Goal: Register for event/course

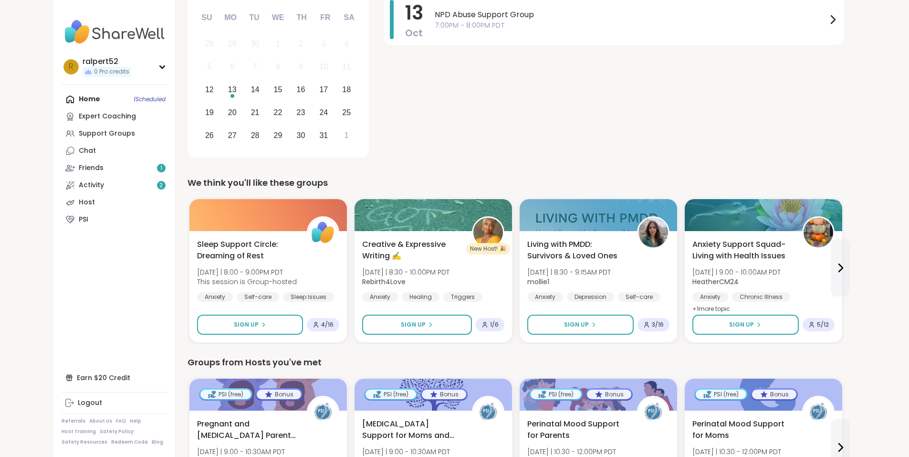
scroll to position [191, 0]
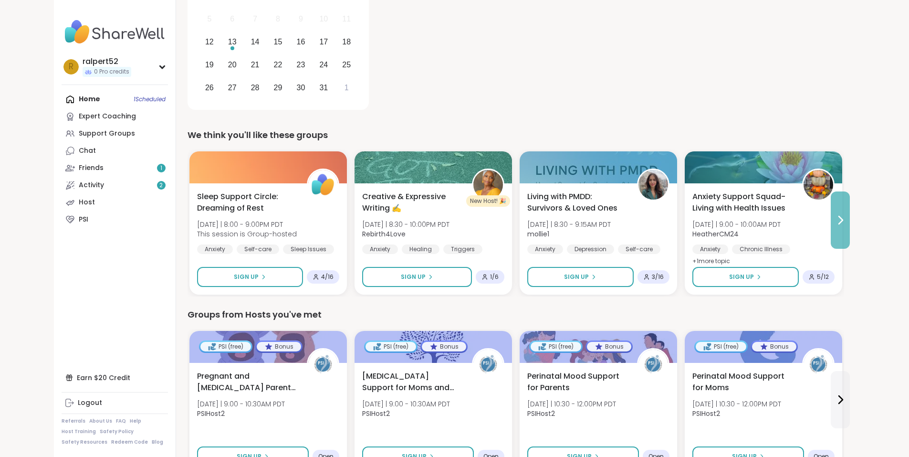
click at [850, 203] on button at bounding box center [840, 219] width 19 height 57
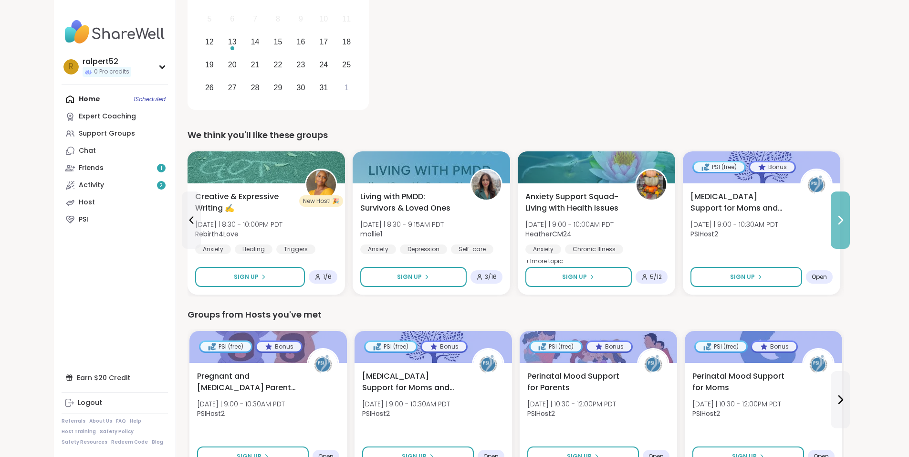
click at [850, 203] on button at bounding box center [840, 219] width 19 height 57
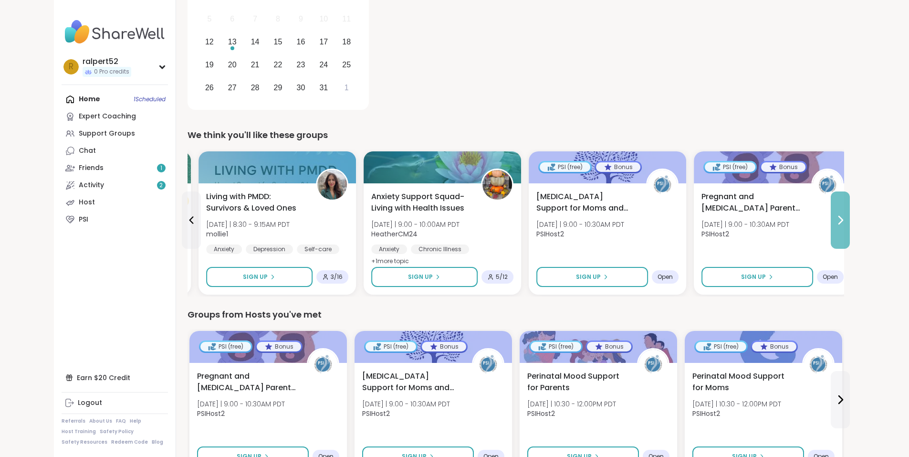
click at [850, 203] on button at bounding box center [840, 219] width 19 height 57
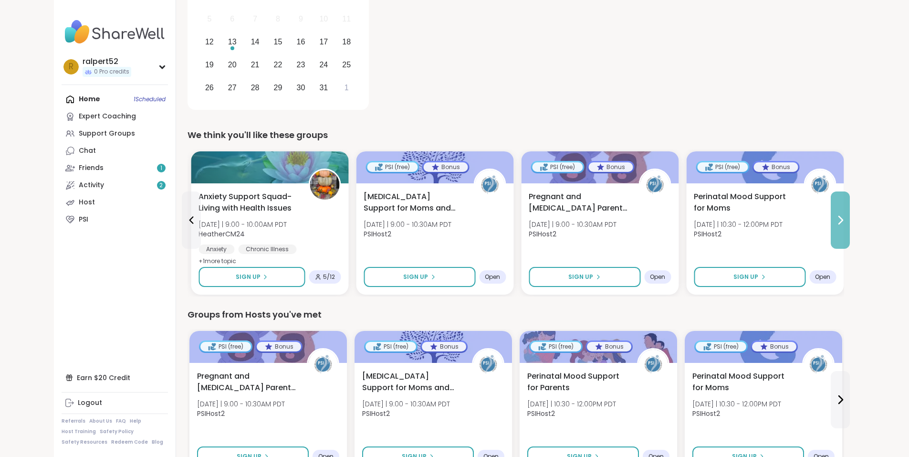
click at [850, 203] on button at bounding box center [840, 219] width 19 height 57
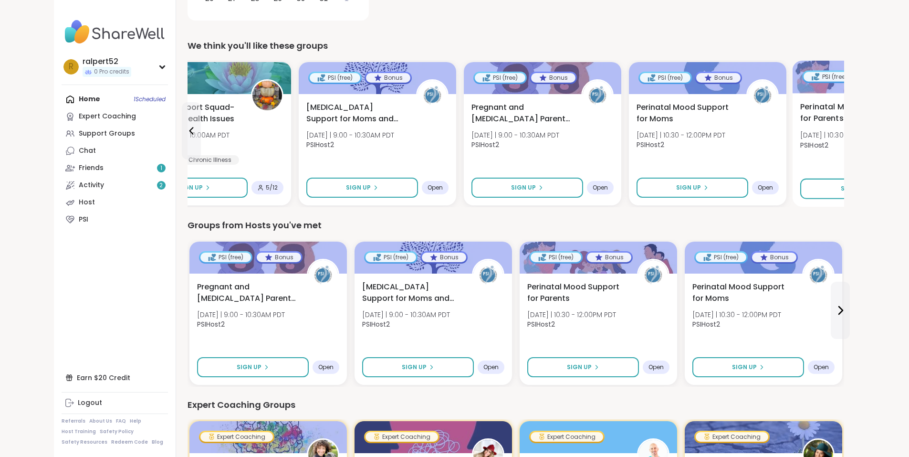
scroll to position [286, 0]
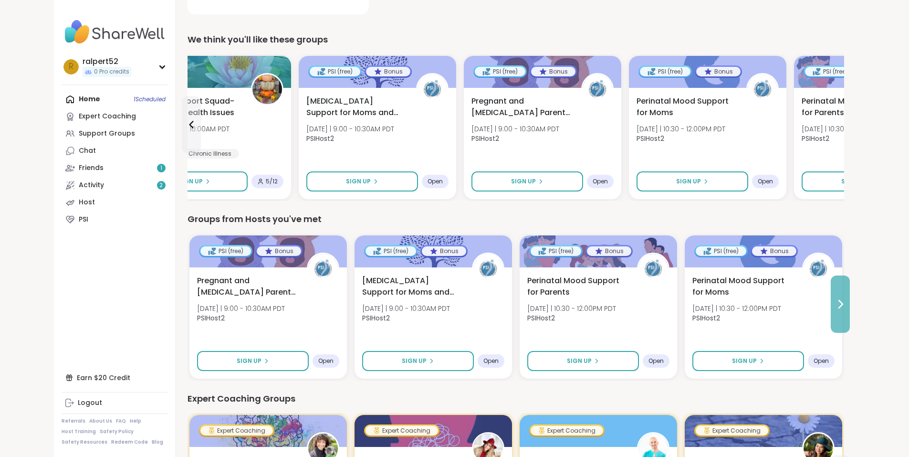
click at [850, 291] on button at bounding box center [840, 303] width 19 height 57
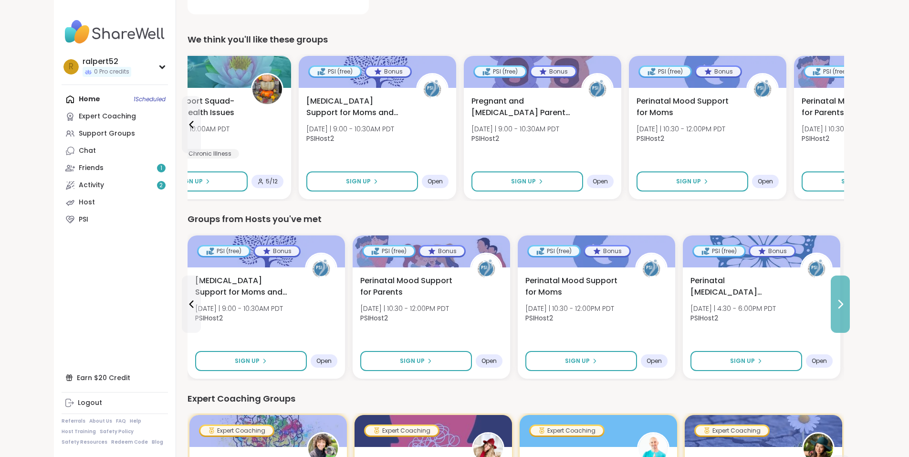
click at [850, 291] on button at bounding box center [840, 303] width 19 height 57
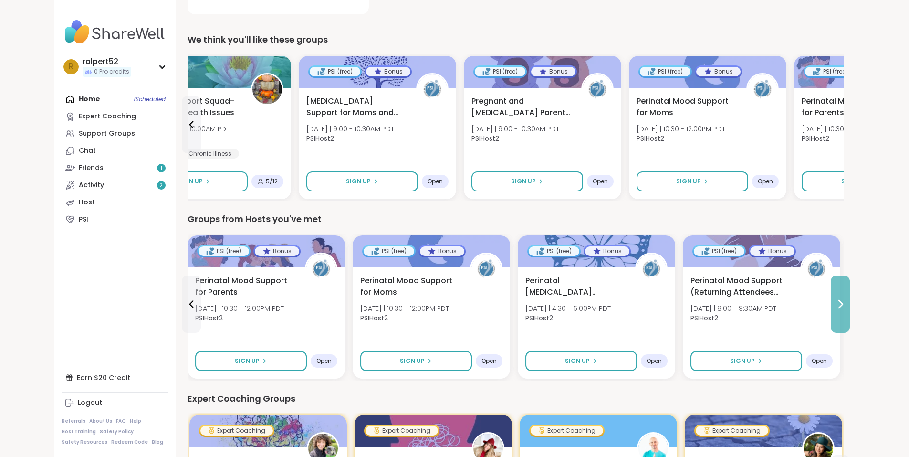
click at [850, 291] on button at bounding box center [840, 303] width 19 height 57
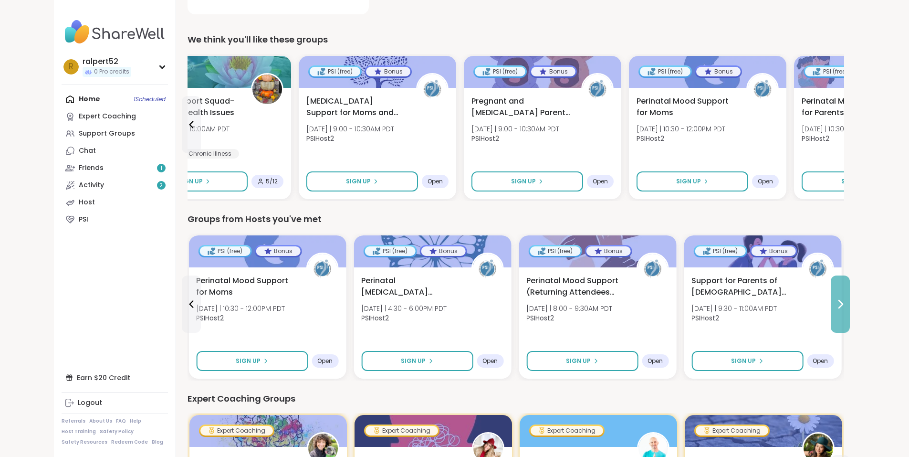
click at [850, 291] on button at bounding box center [840, 303] width 19 height 57
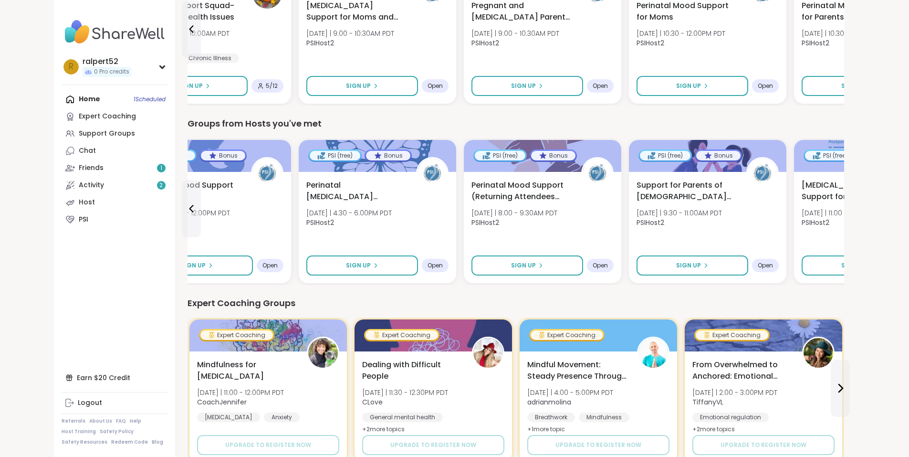
scroll to position [477, 0]
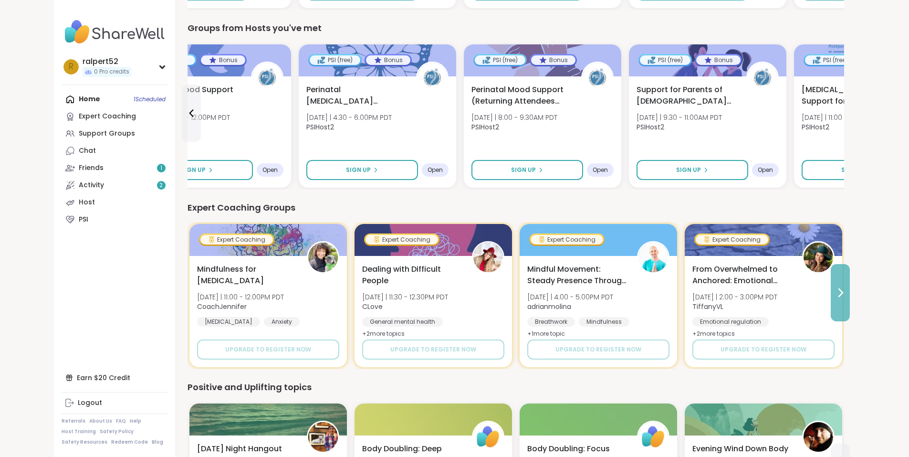
click at [850, 299] on button at bounding box center [840, 292] width 19 height 57
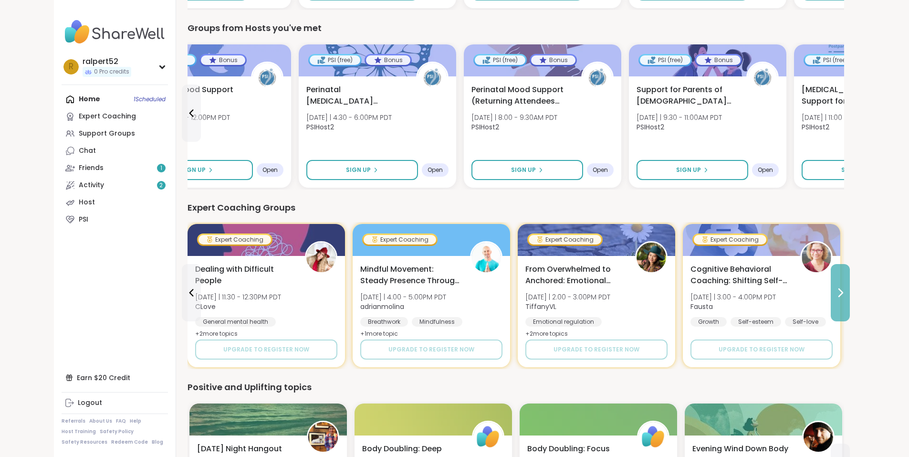
click at [850, 299] on button at bounding box center [840, 292] width 19 height 57
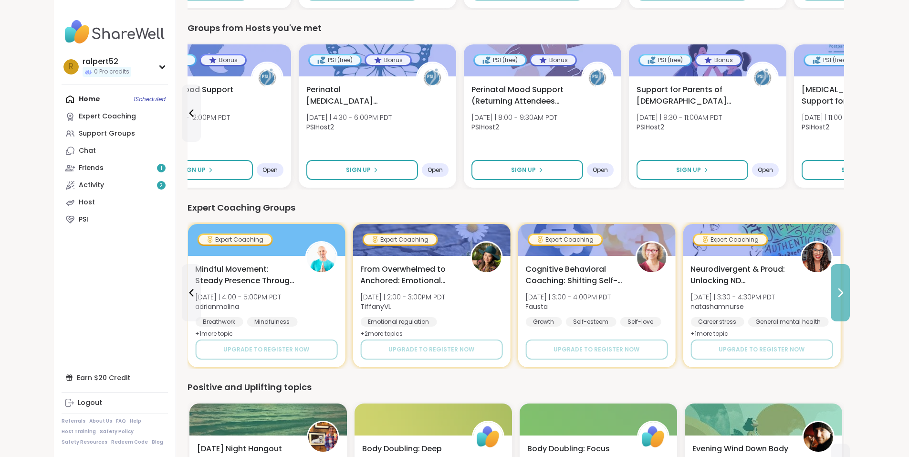
click at [850, 299] on button at bounding box center [840, 292] width 19 height 57
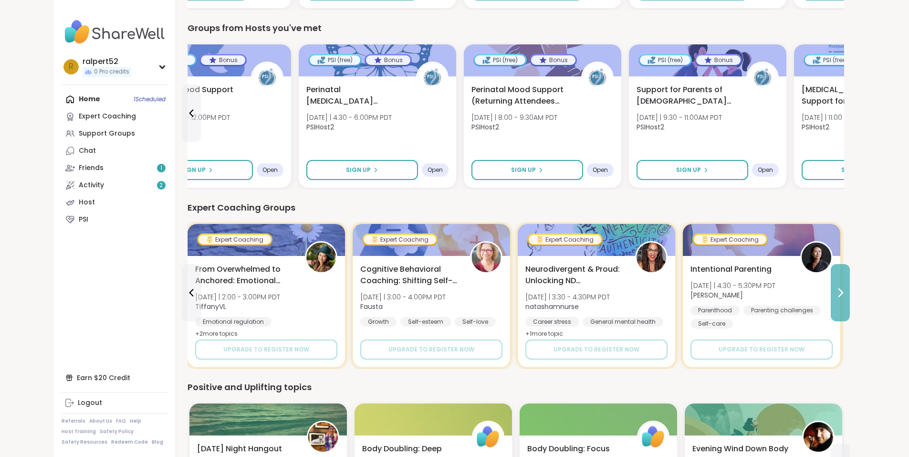
click at [850, 299] on button at bounding box center [840, 292] width 19 height 57
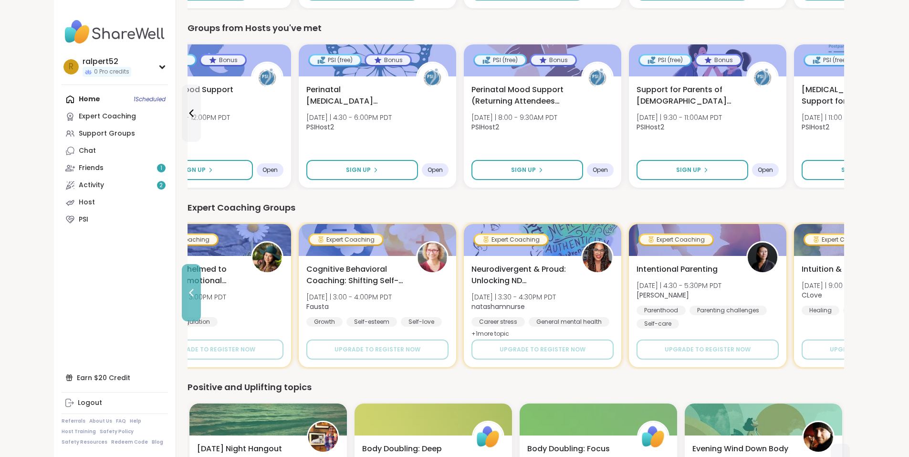
click at [182, 307] on button at bounding box center [191, 292] width 19 height 57
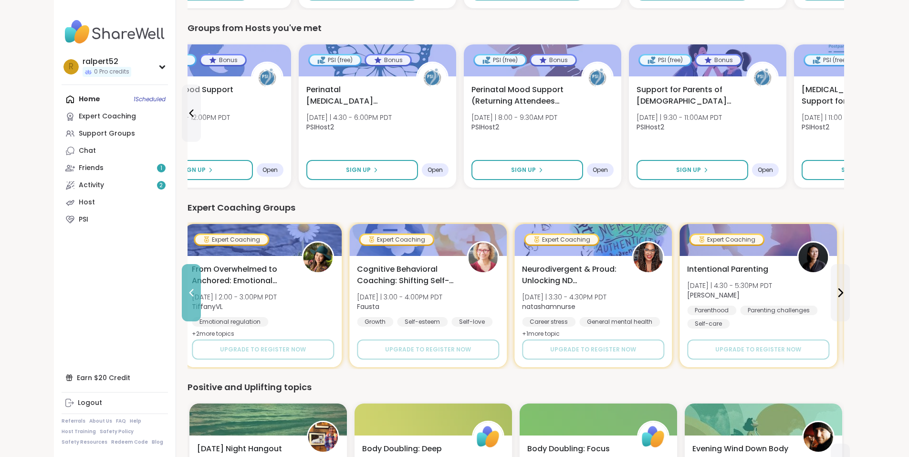
click at [182, 307] on button at bounding box center [191, 292] width 19 height 57
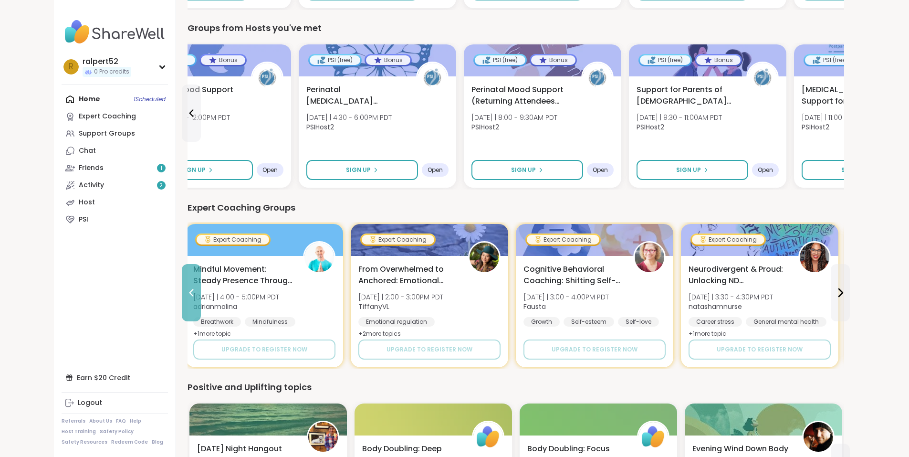
click at [182, 307] on button at bounding box center [191, 292] width 19 height 57
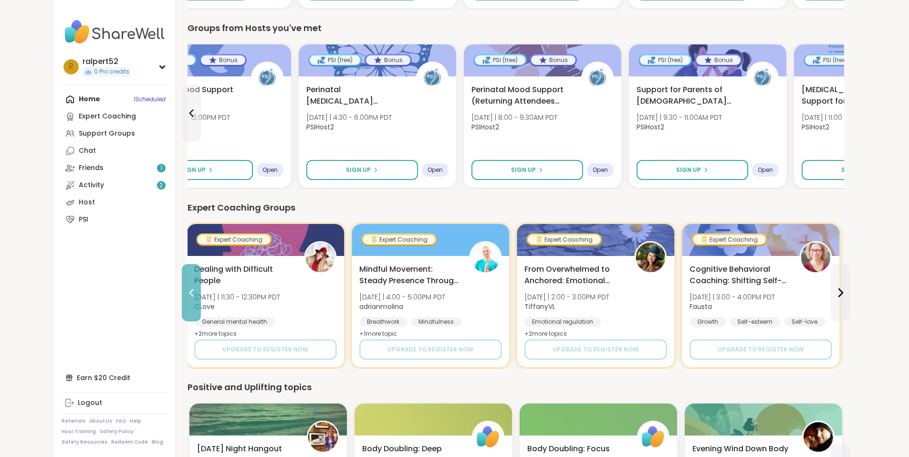
click at [182, 307] on button at bounding box center [191, 292] width 19 height 57
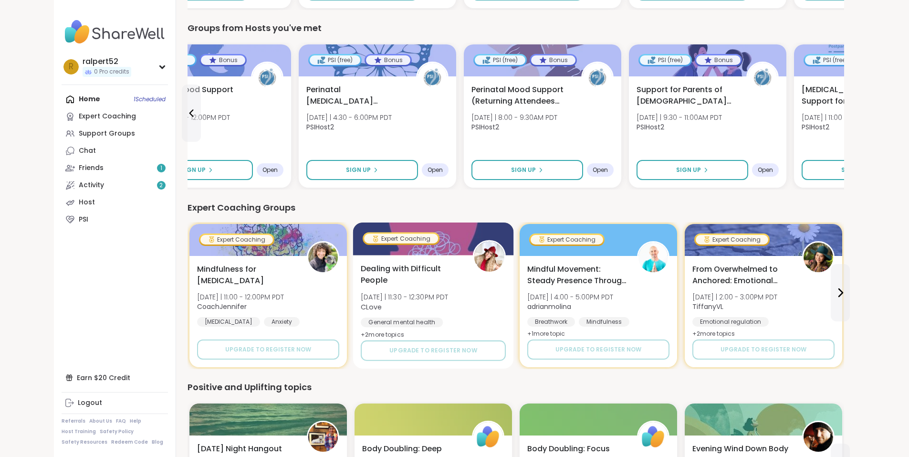
click at [379, 297] on span "[DATE] | 11:30 - 12:30PM PDT" at bounding box center [405, 297] width 88 height 10
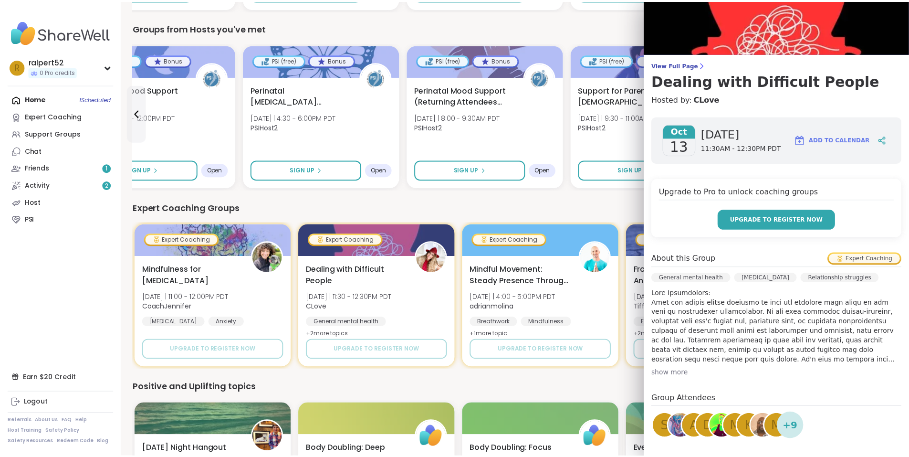
scroll to position [0, 0]
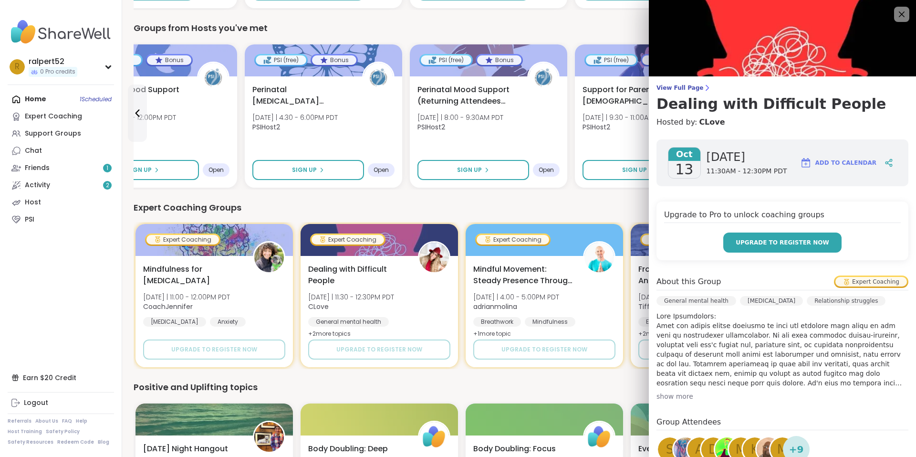
click at [742, 240] on button "Upgrade to register now" at bounding box center [782, 242] width 118 height 20
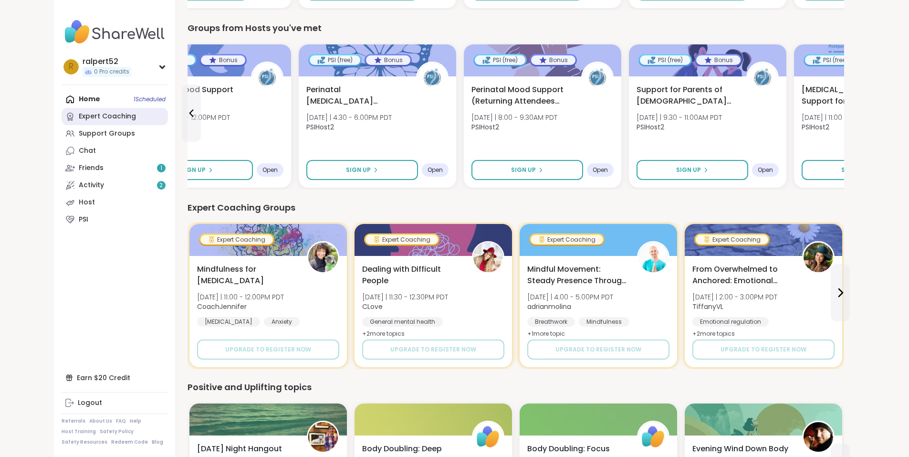
click at [77, 123] on link "Expert Coaching" at bounding box center [115, 116] width 106 height 17
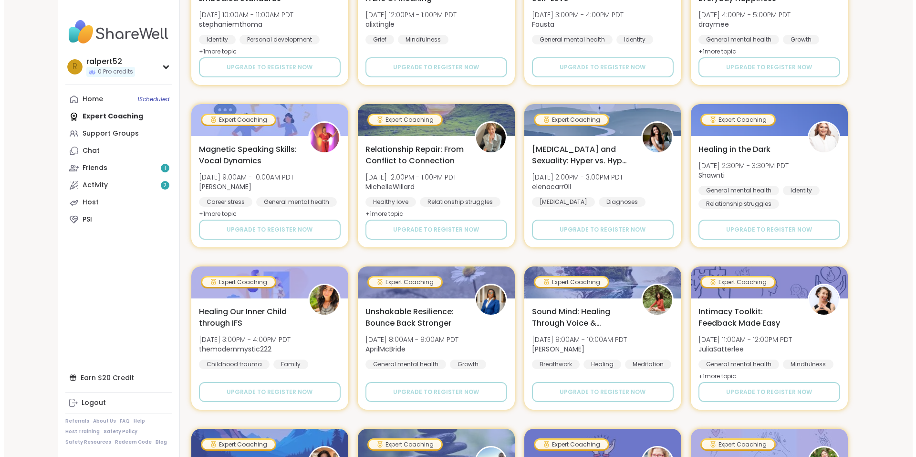
scroll to position [573, 0]
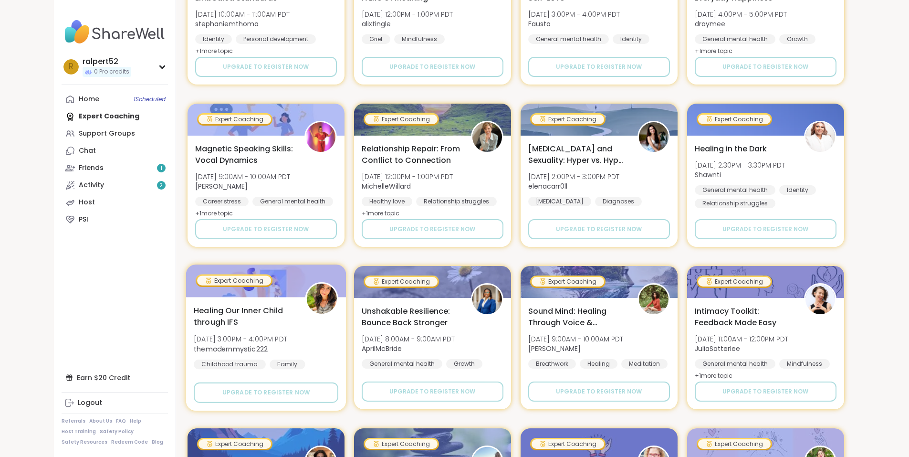
click at [200, 333] on div "Healing Our Inner Child through IFS [DATE] 3:00PM - 4:00PM PDT themodernmystic2…" at bounding box center [266, 343] width 145 height 78
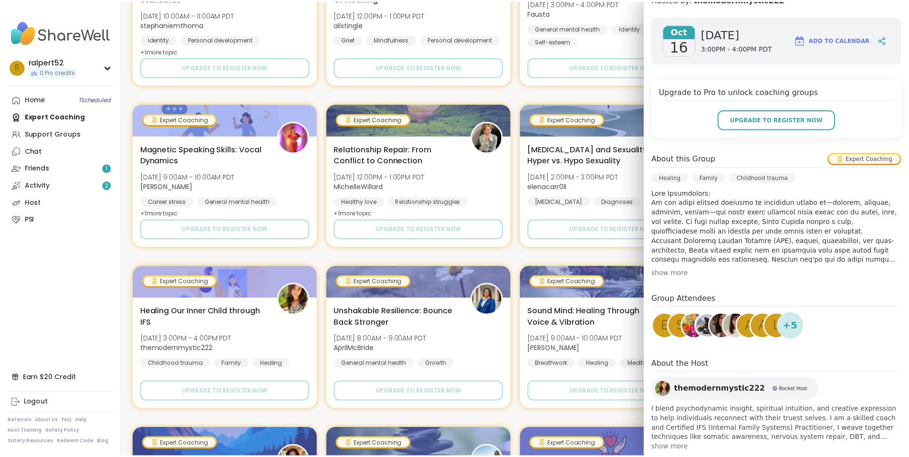
scroll to position [142, 0]
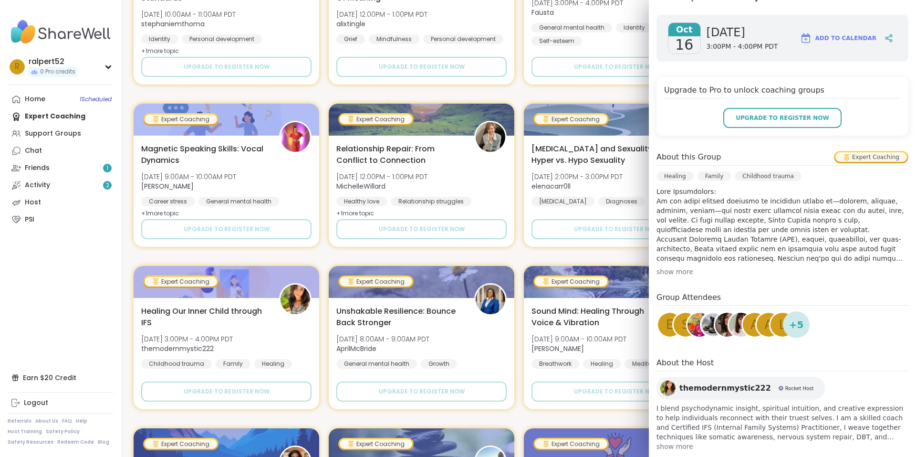
click at [418, 253] on div "Expert Coaching Mindfulness for [MEDICAL_DATA] [DATE] 11:00AM - 12:00PM PDT Coa…" at bounding box center [519, 337] width 771 height 1441
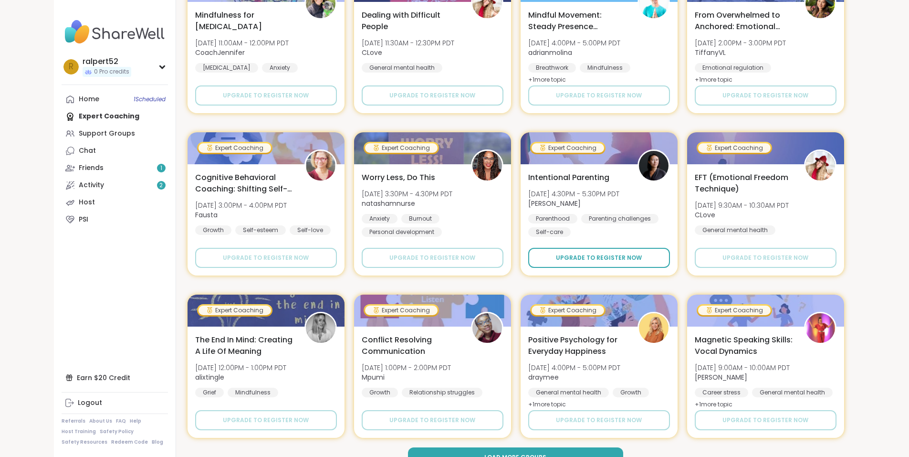
scroll to position [1213, 0]
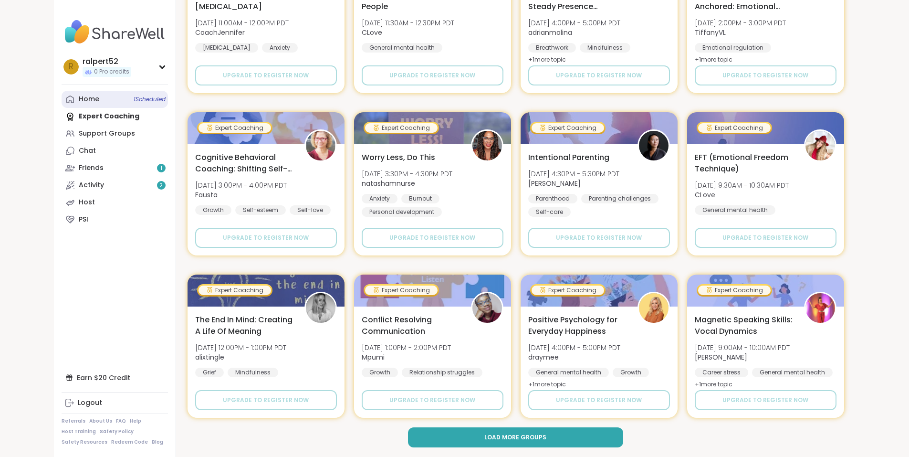
click at [79, 101] on div "Home 1 Scheduled" at bounding box center [89, 99] width 21 height 10
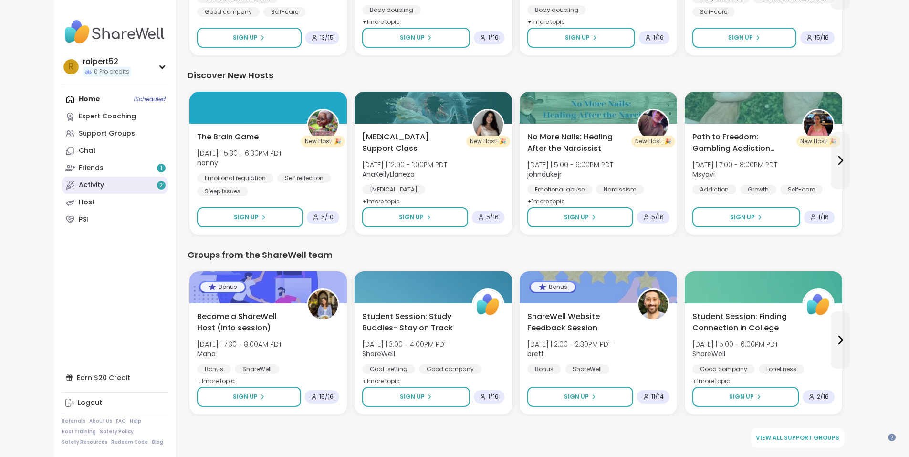
scroll to position [969, 0]
click at [79, 129] on div "Support Groups" at bounding box center [107, 134] width 56 height 10
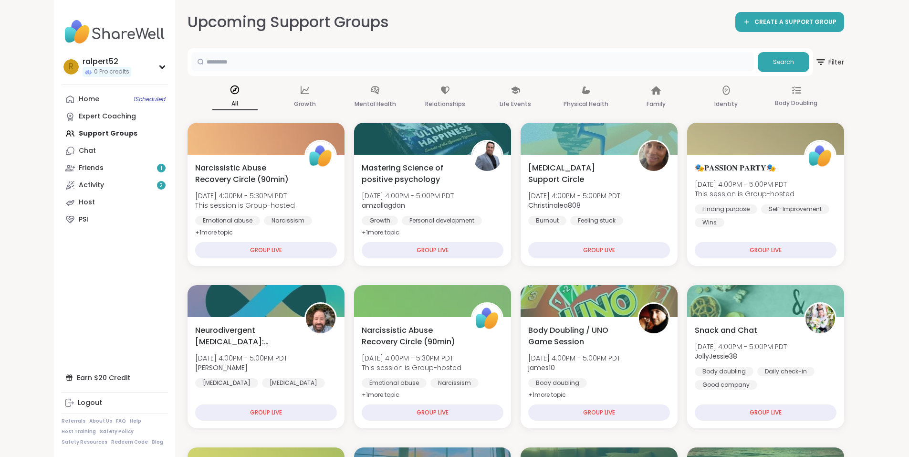
click at [191, 61] on input "text" at bounding box center [472, 61] width 563 height 19
type input "*"
type input "***"
click at [809, 54] on button "Search" at bounding box center [784, 62] width 52 height 20
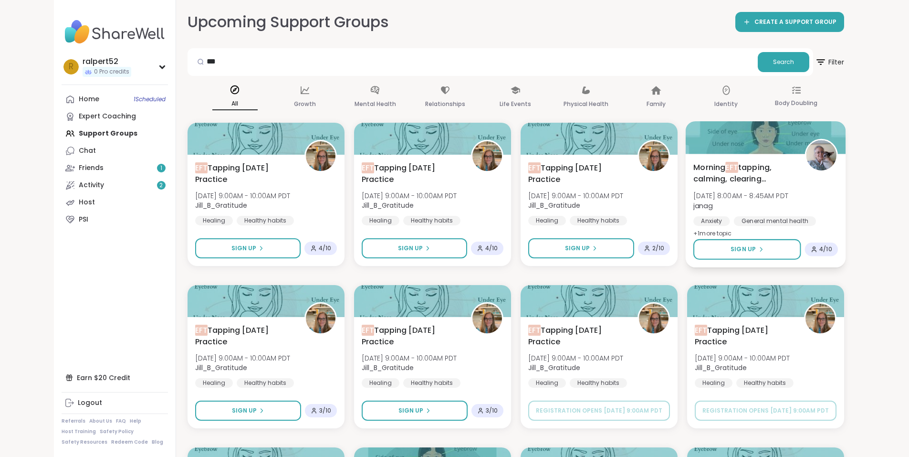
click at [794, 163] on span "Morning EFT tapping, calming, clearing exercises" at bounding box center [743, 172] width 101 height 23
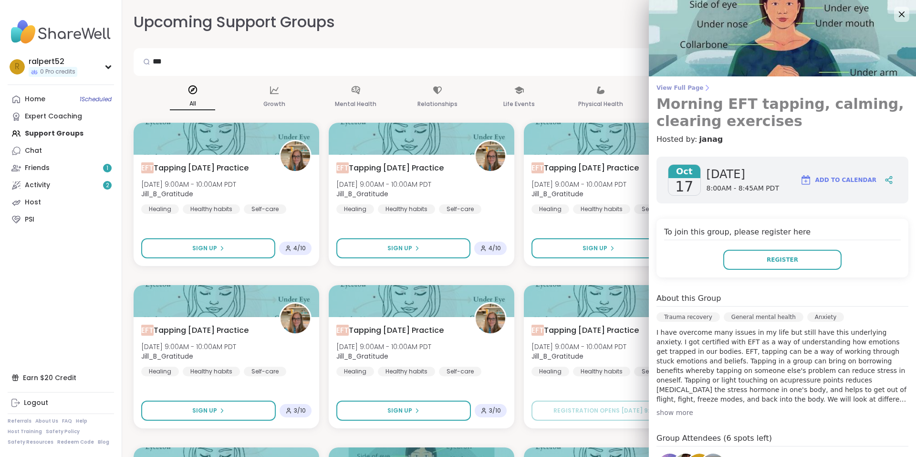
click at [699, 92] on link "View Full Page Morning EFT tapping, calming, clearing exercises" at bounding box center [783, 107] width 252 height 46
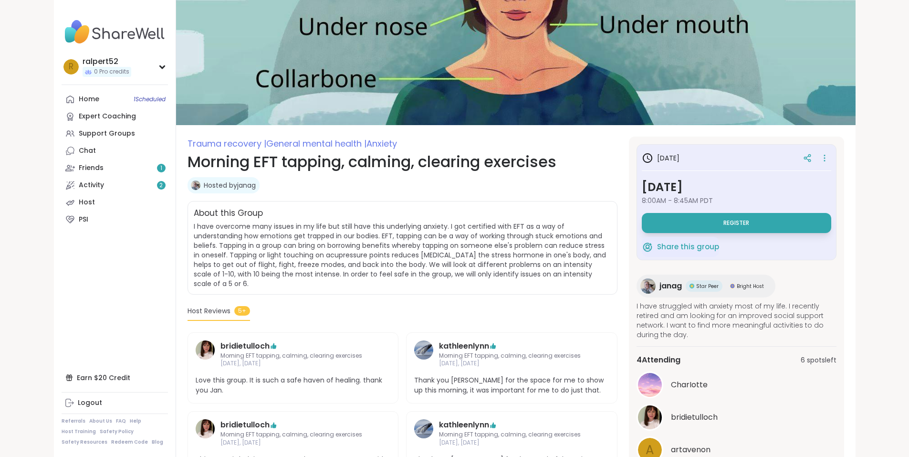
click at [202, 165] on h1 "Morning EFT tapping, calming, clearing exercises" at bounding box center [403, 161] width 430 height 23
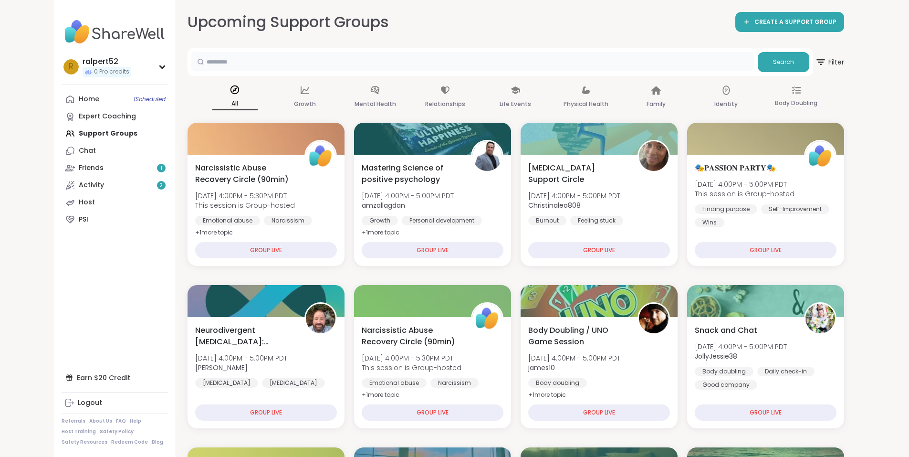
click at [338, 62] on input "text" at bounding box center [472, 61] width 563 height 19
type input "***"
click at [794, 62] on span "Search" at bounding box center [783, 62] width 21 height 9
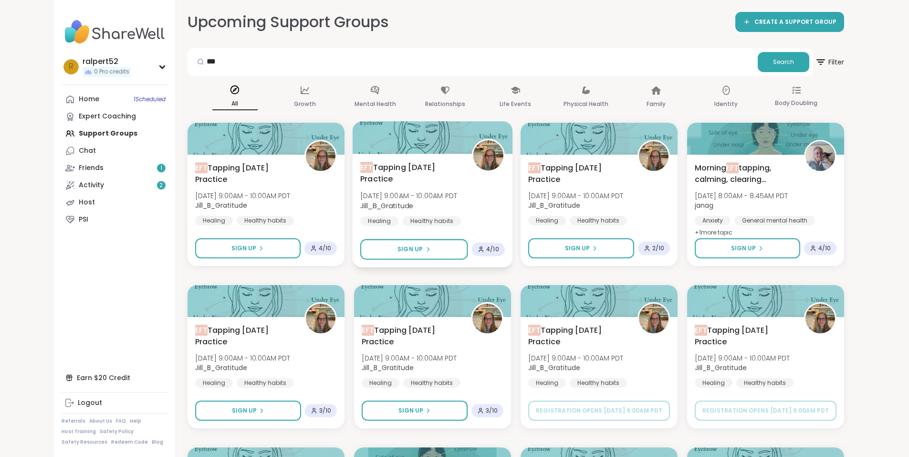
click at [360, 206] on b "Jill_B_Gratitude" at bounding box center [386, 205] width 53 height 10
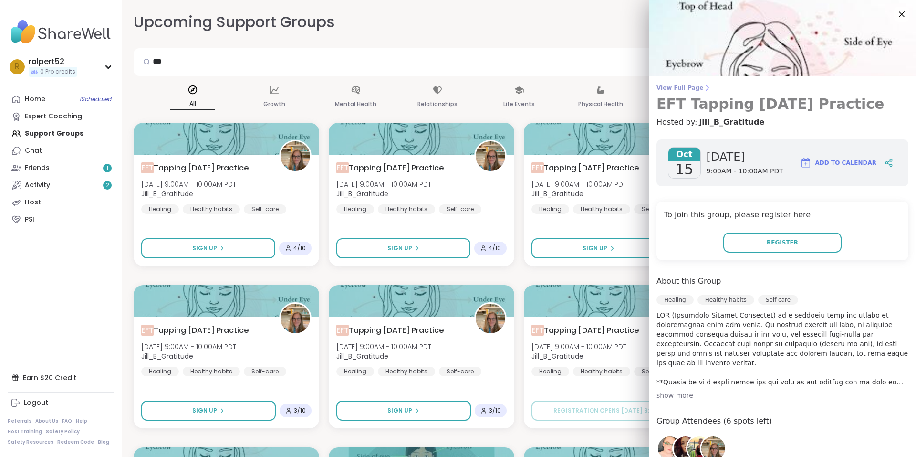
click at [658, 105] on h3 "EFT Tapping [DATE] Practice" at bounding box center [783, 103] width 252 height 17
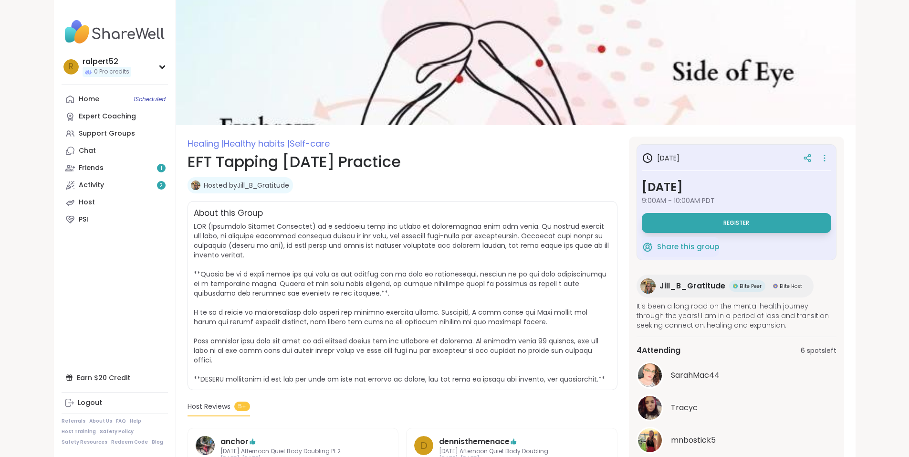
click at [207, 186] on link "Hosted by [PERSON_NAME]" at bounding box center [246, 185] width 85 height 10
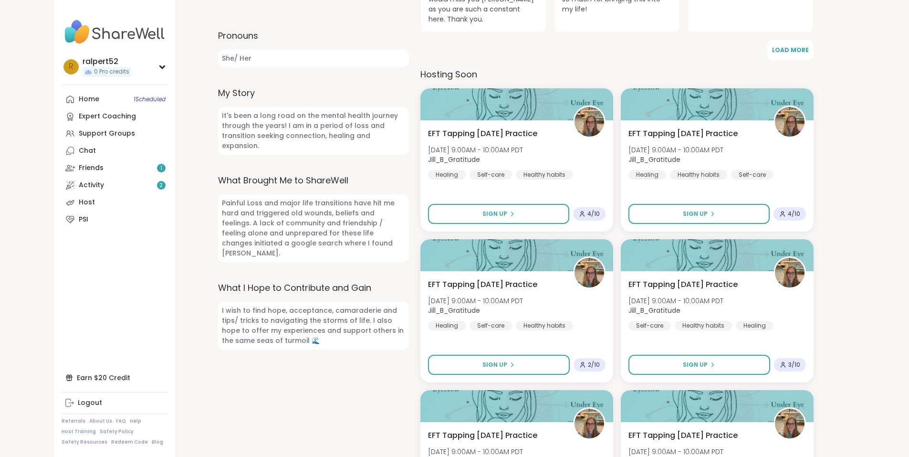
scroll to position [382, 0]
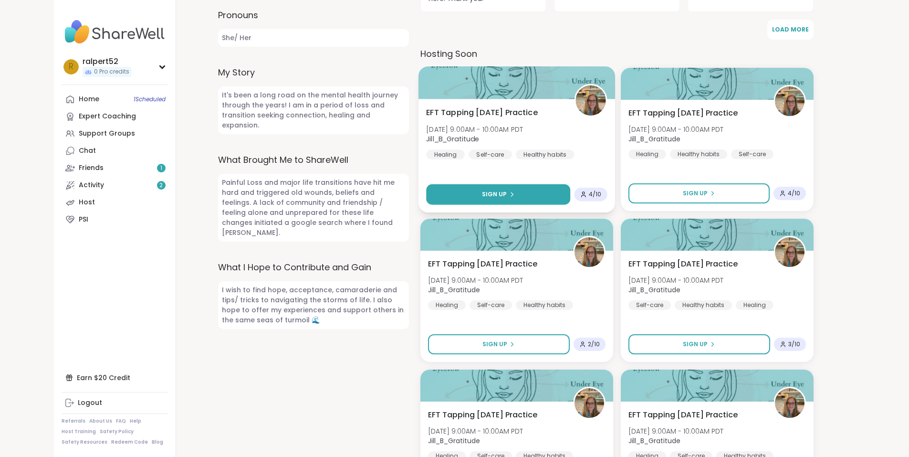
click at [541, 184] on button "Sign Up" at bounding box center [498, 194] width 144 height 21
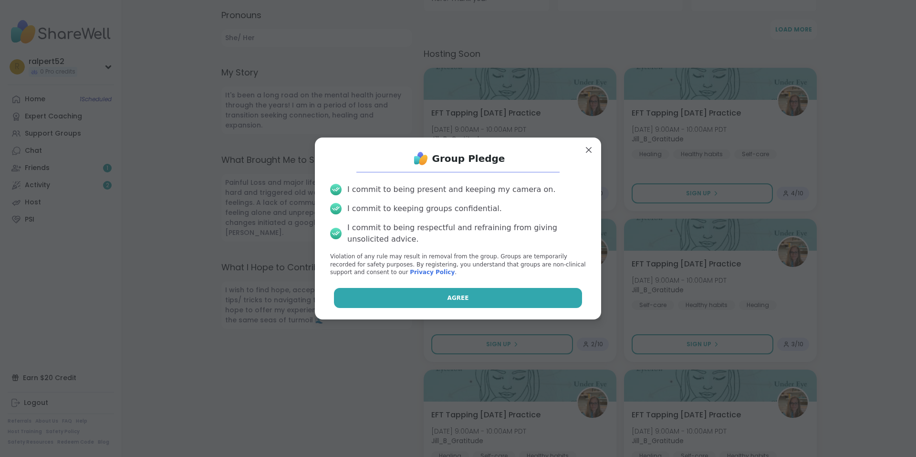
click at [483, 293] on button "Agree" at bounding box center [458, 298] width 249 height 20
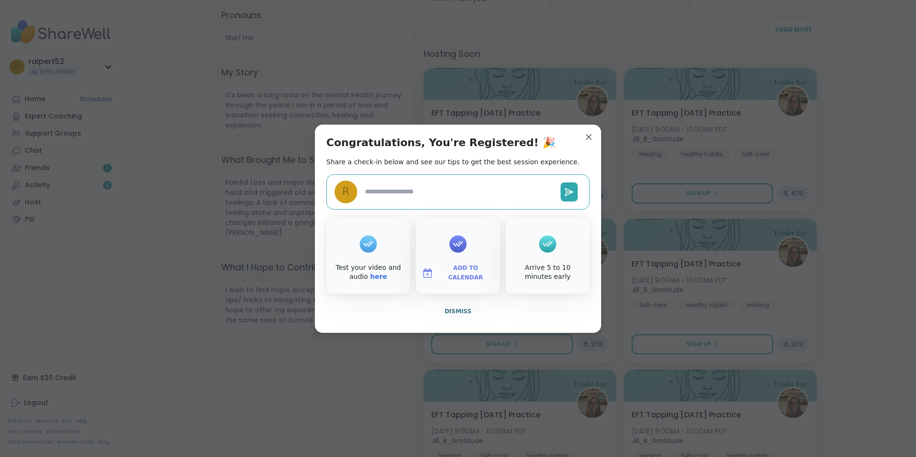
type textarea "*"
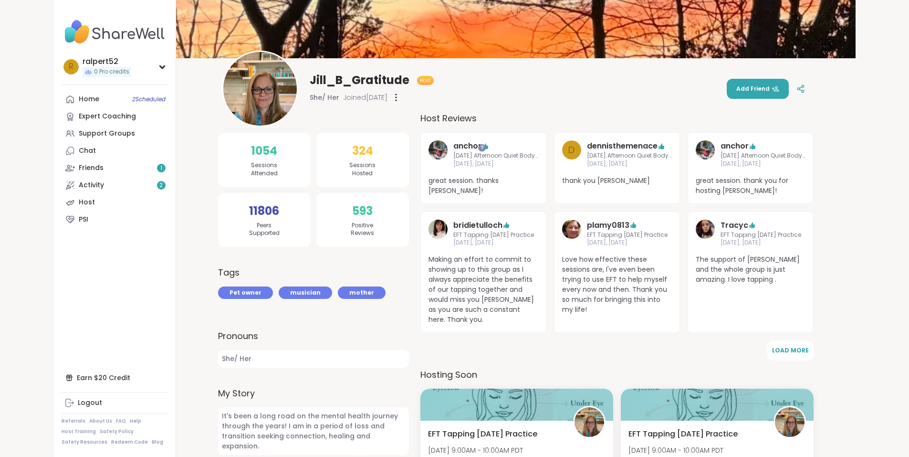
scroll to position [0, 0]
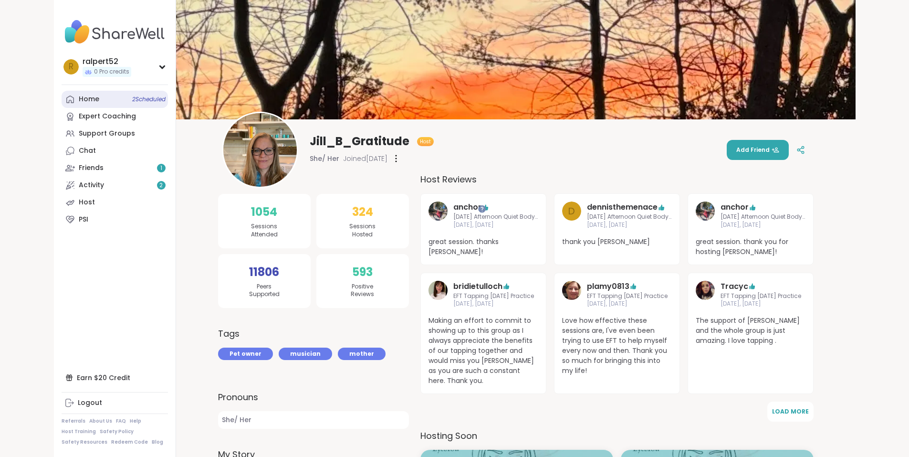
click at [62, 92] on link "Home 2 Scheduled" at bounding box center [115, 99] width 106 height 17
